Goal: Navigation & Orientation: Find specific page/section

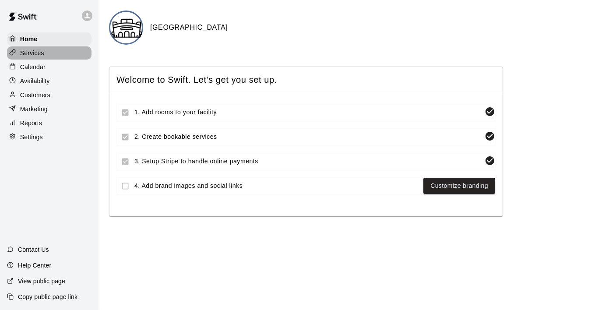
click at [53, 53] on div "Services" at bounding box center [49, 52] width 84 height 13
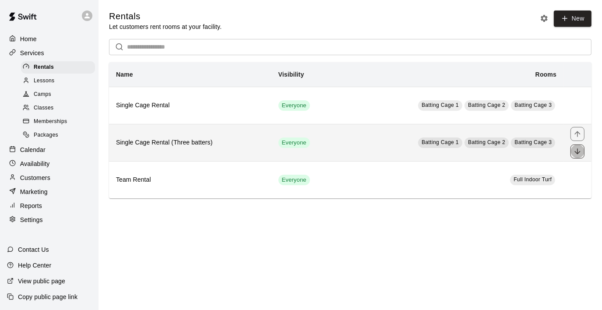
click at [577, 150] on icon "move item down" at bounding box center [577, 151] width 6 height 6
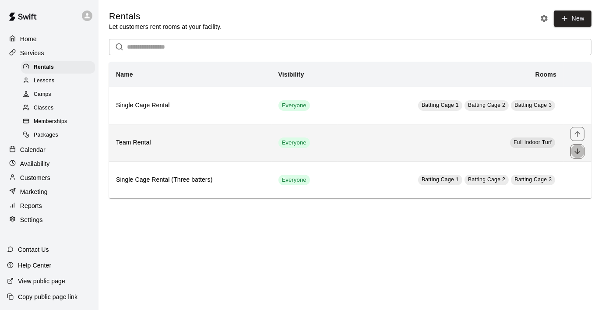
click at [576, 151] on icon "move item down" at bounding box center [577, 151] width 9 height 9
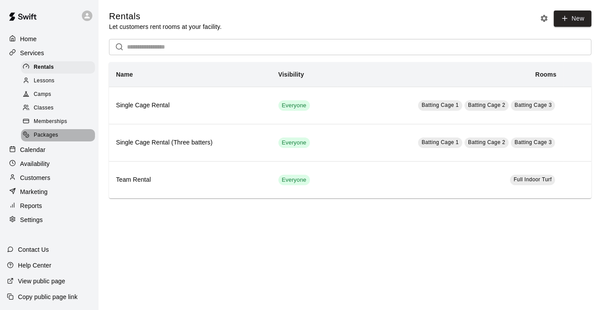
click at [51, 134] on div "Packages" at bounding box center [58, 135] width 74 height 12
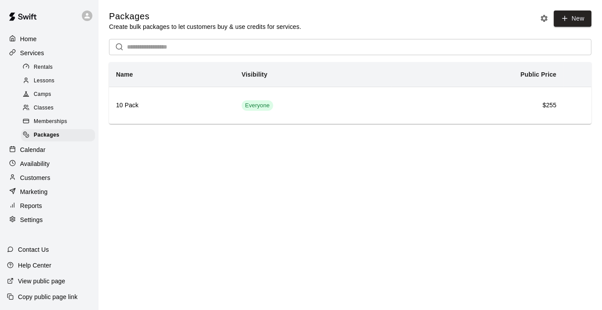
click at [56, 123] on span "Memberships" at bounding box center [50, 121] width 33 height 9
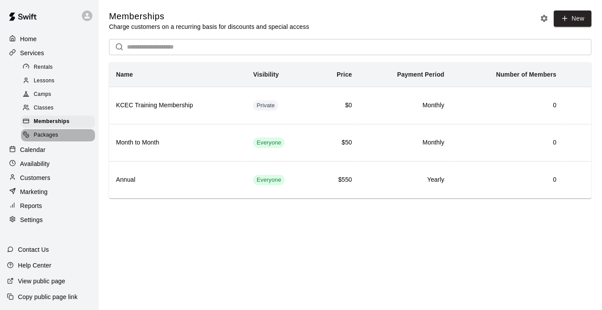
click at [67, 138] on div "Packages" at bounding box center [58, 135] width 74 height 12
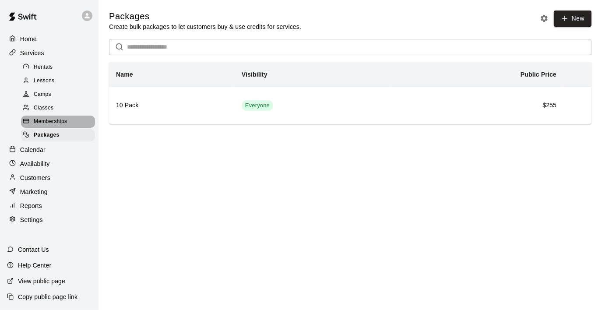
click at [64, 124] on span "Memberships" at bounding box center [50, 121] width 33 height 9
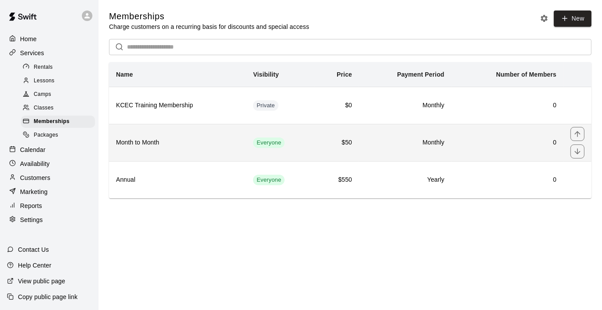
click at [228, 141] on h6 "Month to Month" at bounding box center [177, 143] width 123 height 10
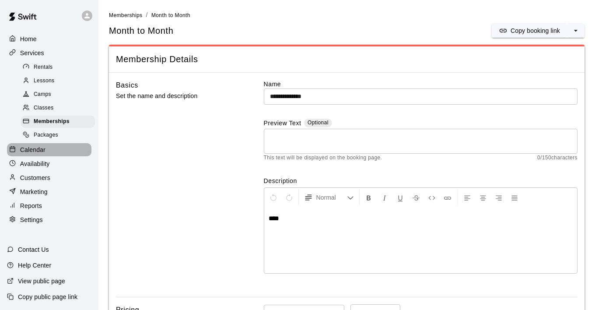
click at [37, 154] on p "Calendar" at bounding box center [32, 149] width 25 height 9
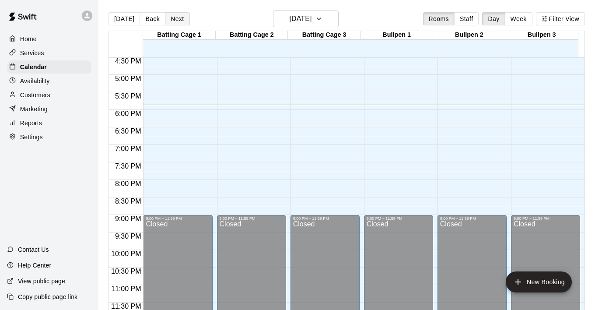
click at [180, 17] on button "Next" at bounding box center [177, 18] width 25 height 13
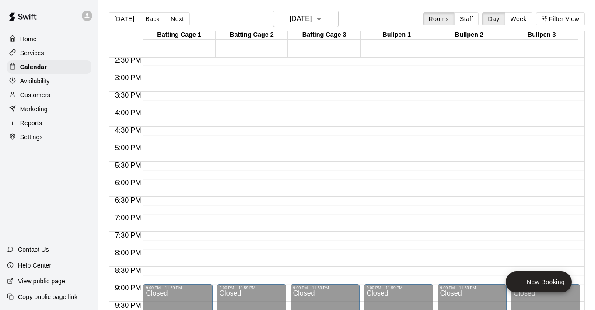
scroll to position [515, 0]
